Goal: Navigation & Orientation: Go to known website

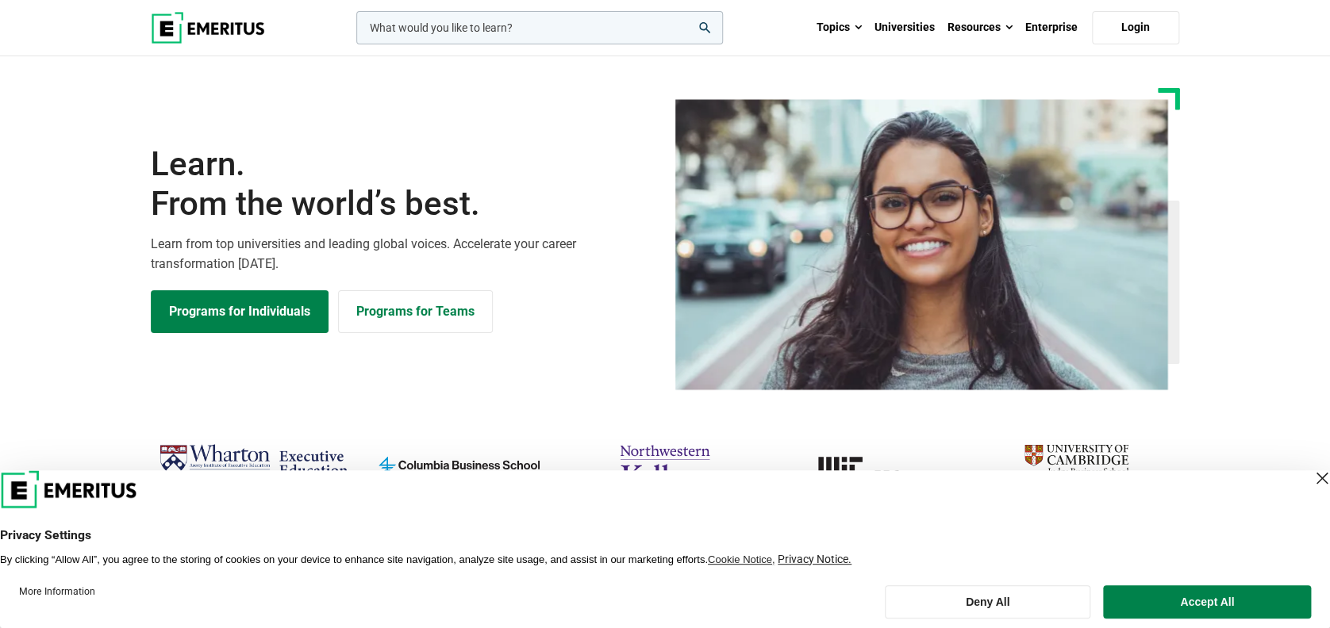
click at [1311, 482] on div "Close Layer" at bounding box center [1322, 478] width 22 height 22
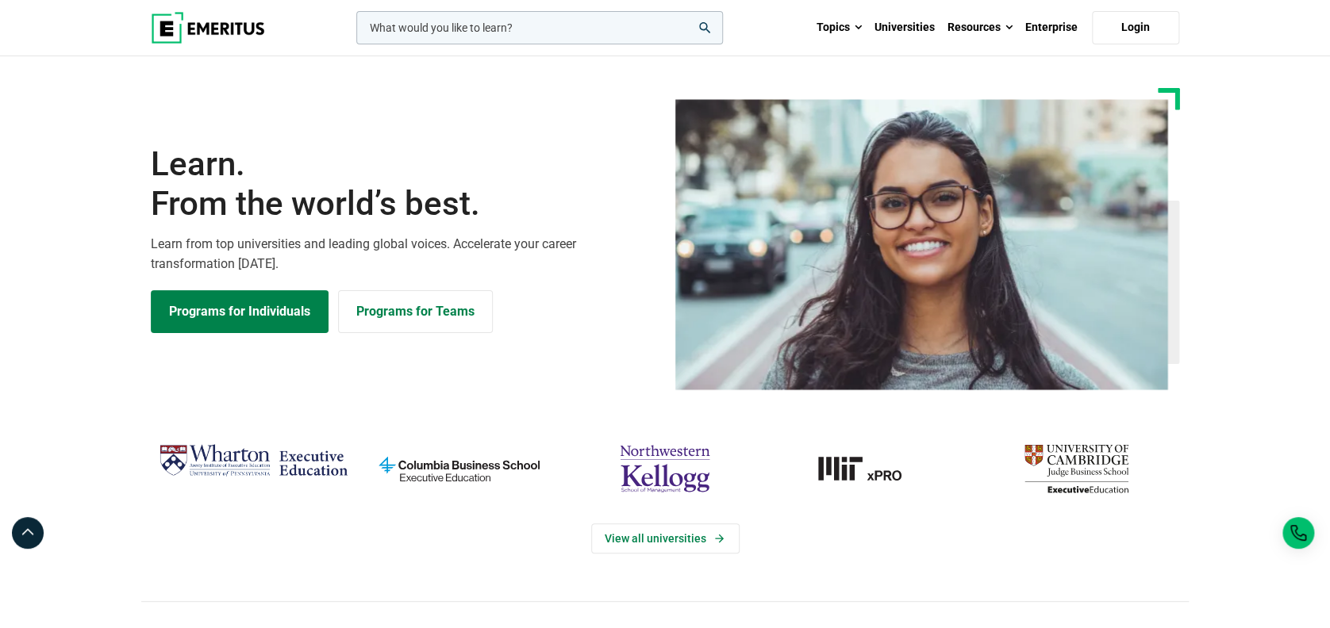
click at [229, 30] on img at bounding box center [208, 28] width 114 height 32
click at [1148, 24] on link "Login" at bounding box center [1135, 27] width 87 height 33
click at [1155, 31] on link "Login" at bounding box center [1135, 27] width 87 height 33
